Goal: Transaction & Acquisition: Subscribe to service/newsletter

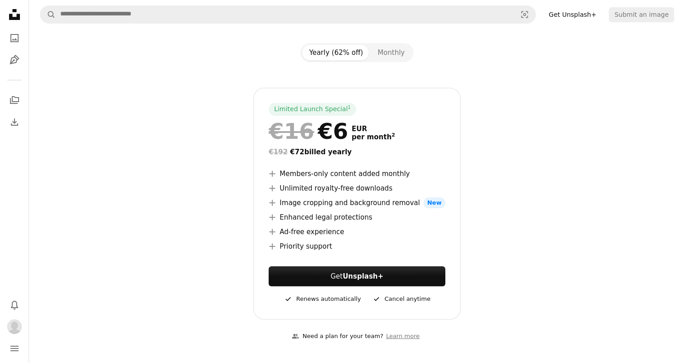
scroll to position [77, 0]
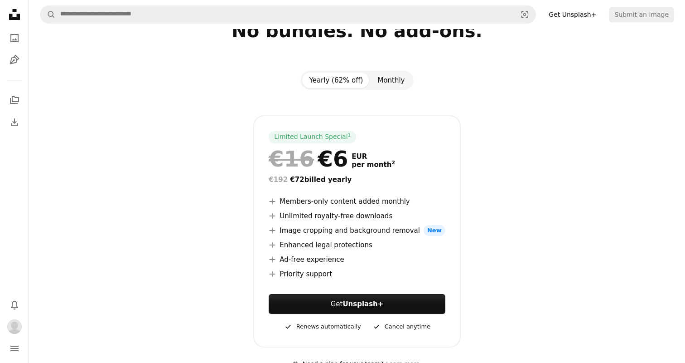
click at [385, 83] on button "Monthly" at bounding box center [391, 80] width 42 height 15
click at [342, 82] on button "Yearly (62% off)" at bounding box center [336, 80] width 68 height 15
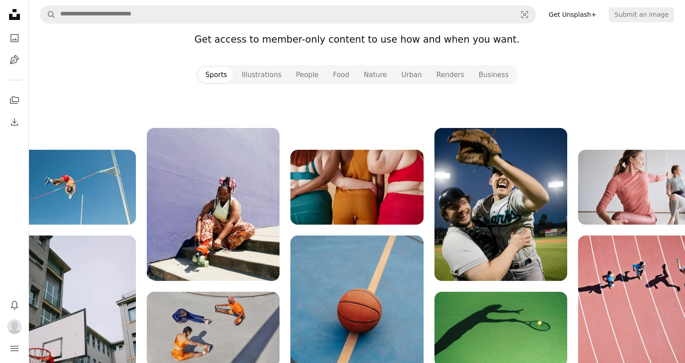
scroll to position [989, 0]
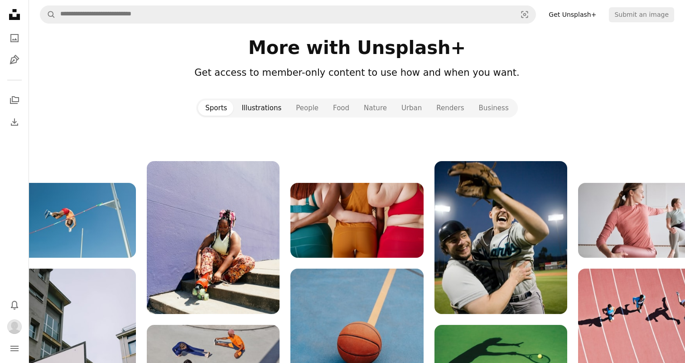
click at [283, 100] on button "Illustrations" at bounding box center [261, 107] width 54 height 15
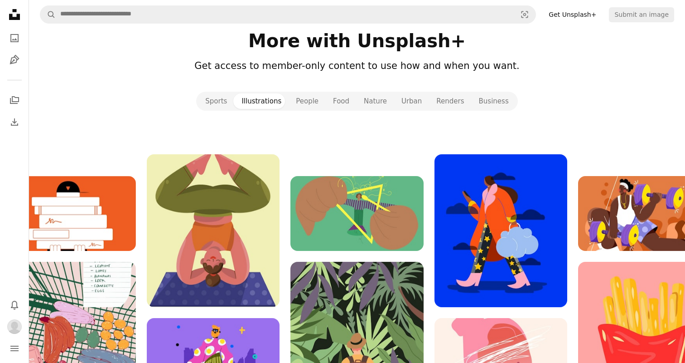
scroll to position [991, 0]
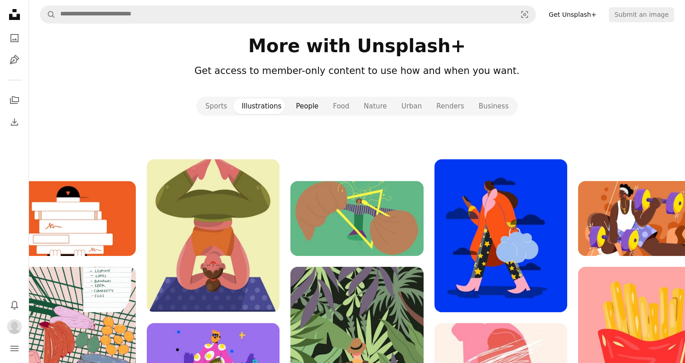
click at [303, 101] on button "People" at bounding box center [307, 105] width 37 height 15
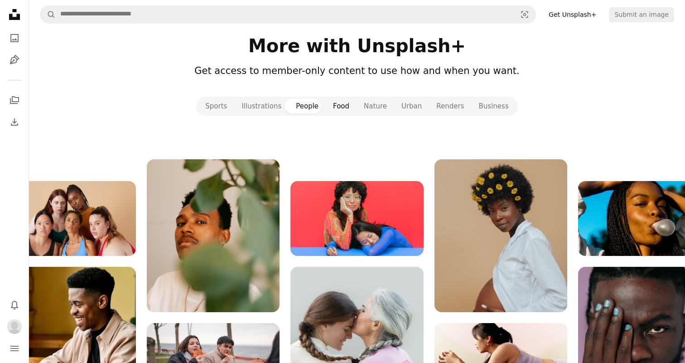
click at [352, 110] on button "Food" at bounding box center [341, 105] width 31 height 15
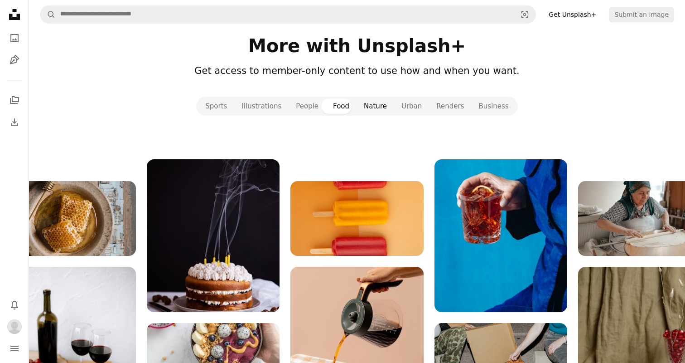
click at [375, 100] on button "Nature" at bounding box center [376, 105] width 38 height 15
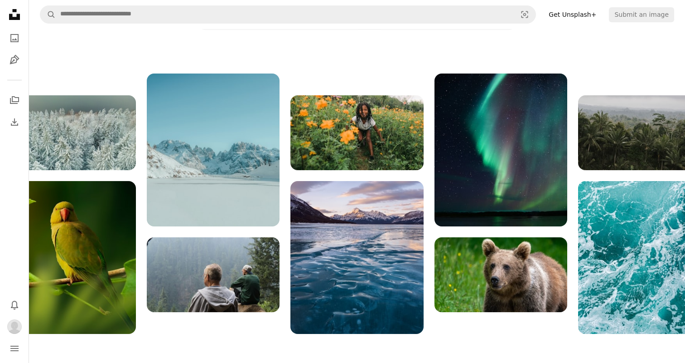
scroll to position [1012, 0]
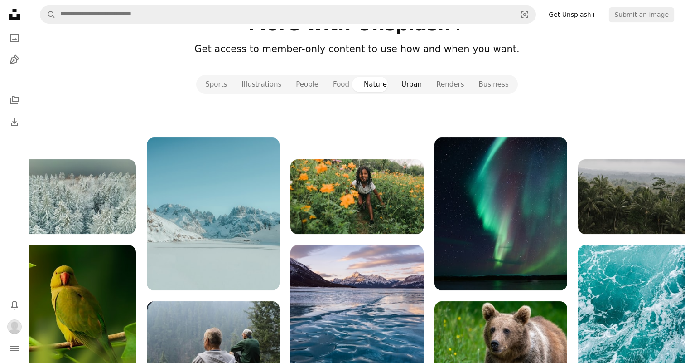
click at [414, 83] on button "Urban" at bounding box center [411, 84] width 35 height 15
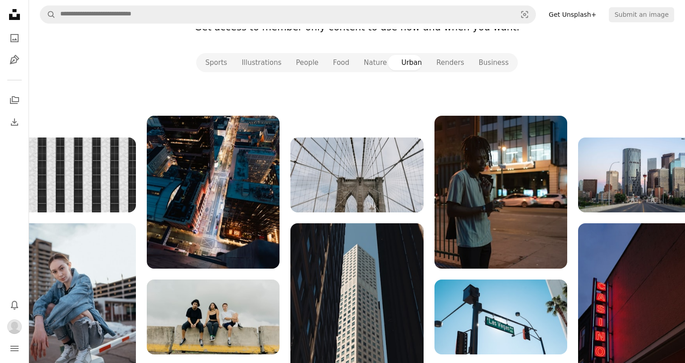
scroll to position [1010, 0]
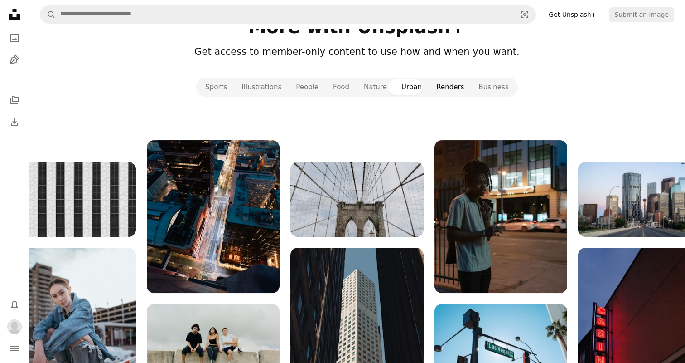
click at [459, 80] on button "Renders" at bounding box center [450, 86] width 42 height 15
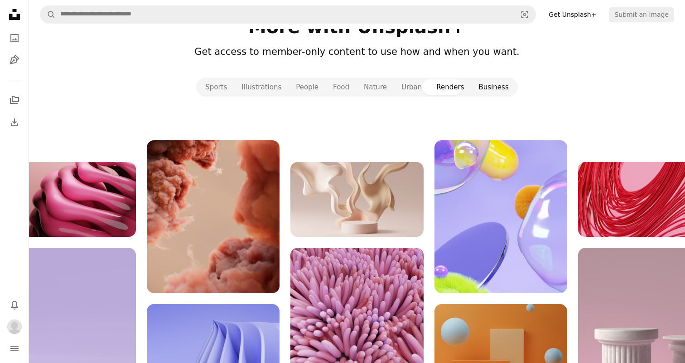
click at [484, 84] on button "Business" at bounding box center [494, 86] width 44 height 15
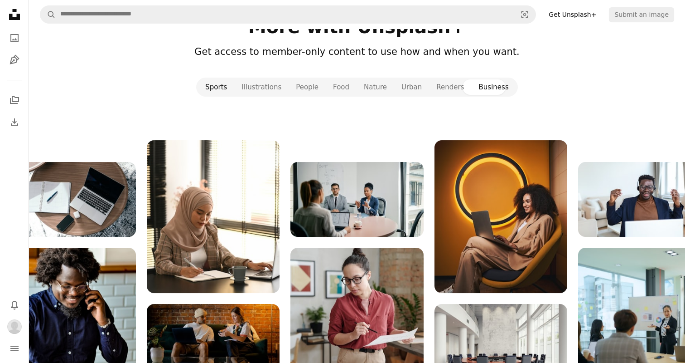
click at [224, 87] on button "Sports" at bounding box center [216, 86] width 36 height 15
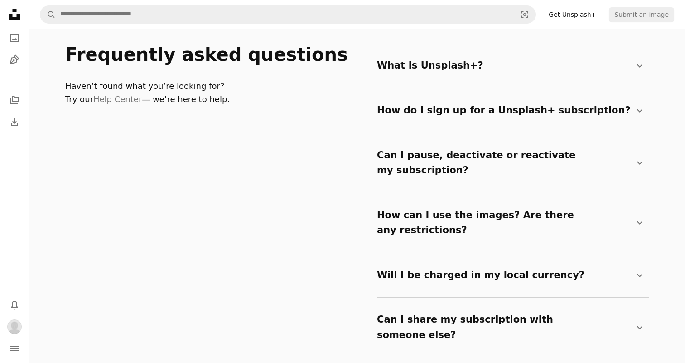
scroll to position [1501, 0]
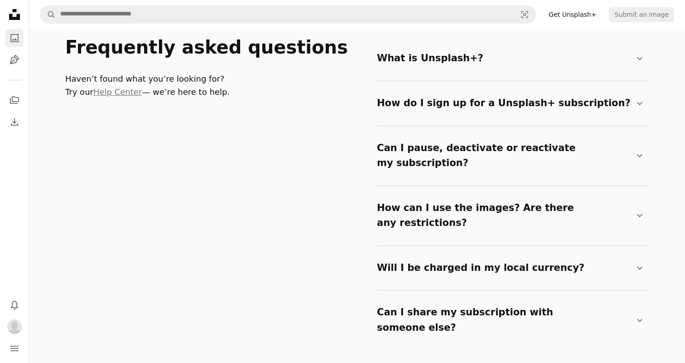
click at [16, 30] on link "A photo" at bounding box center [14, 38] width 18 height 18
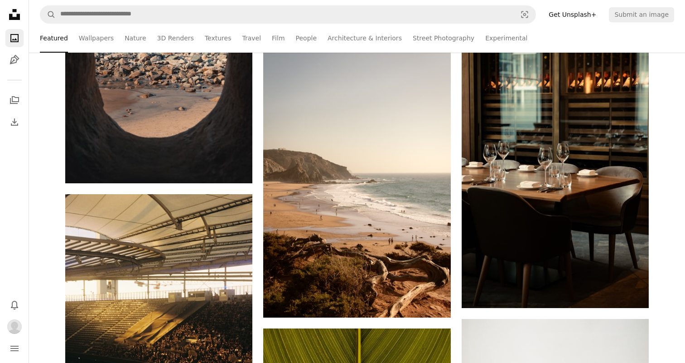
scroll to position [0, 0]
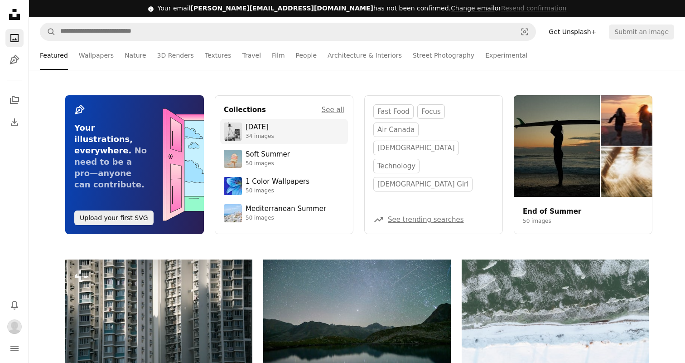
click at [274, 123] on div "[DATE]" at bounding box center [260, 127] width 29 height 9
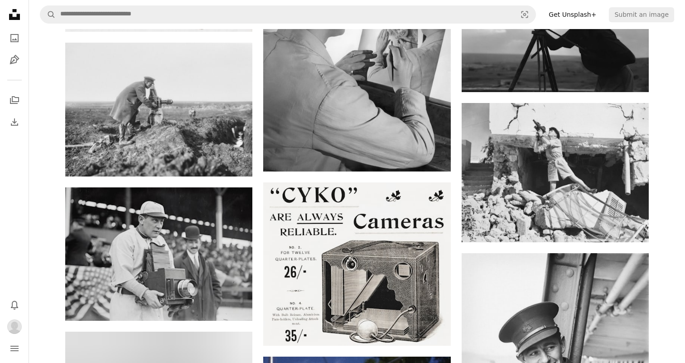
scroll to position [1223, 0]
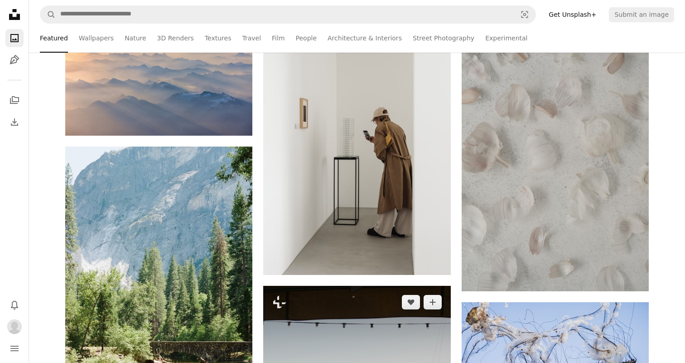
scroll to position [677, 0]
